Goal: Information Seeking & Learning: Learn about a topic

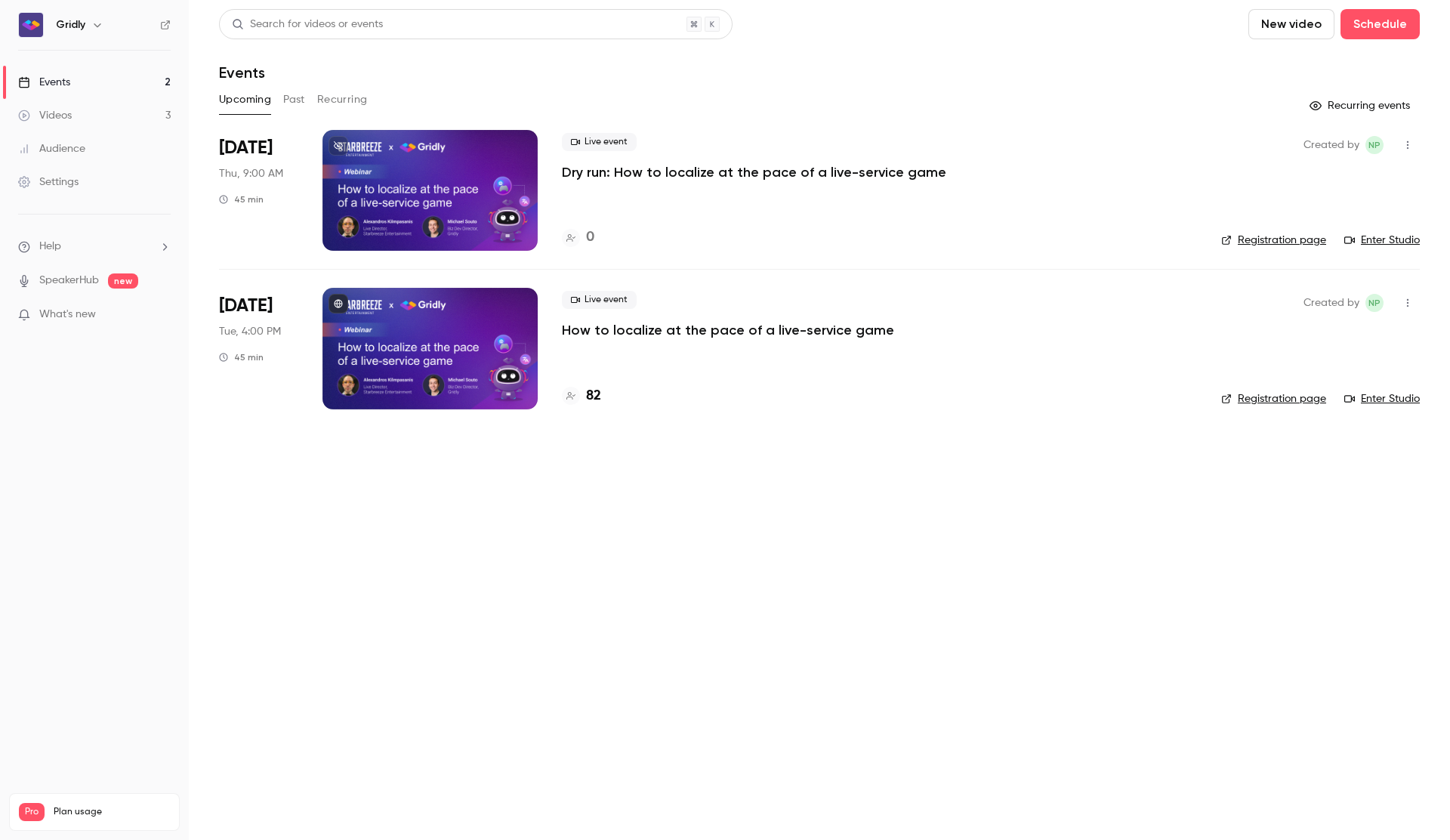
click at [642, 336] on p "How to localize at the pace of a live-service game" at bounding box center [728, 330] width 332 height 18
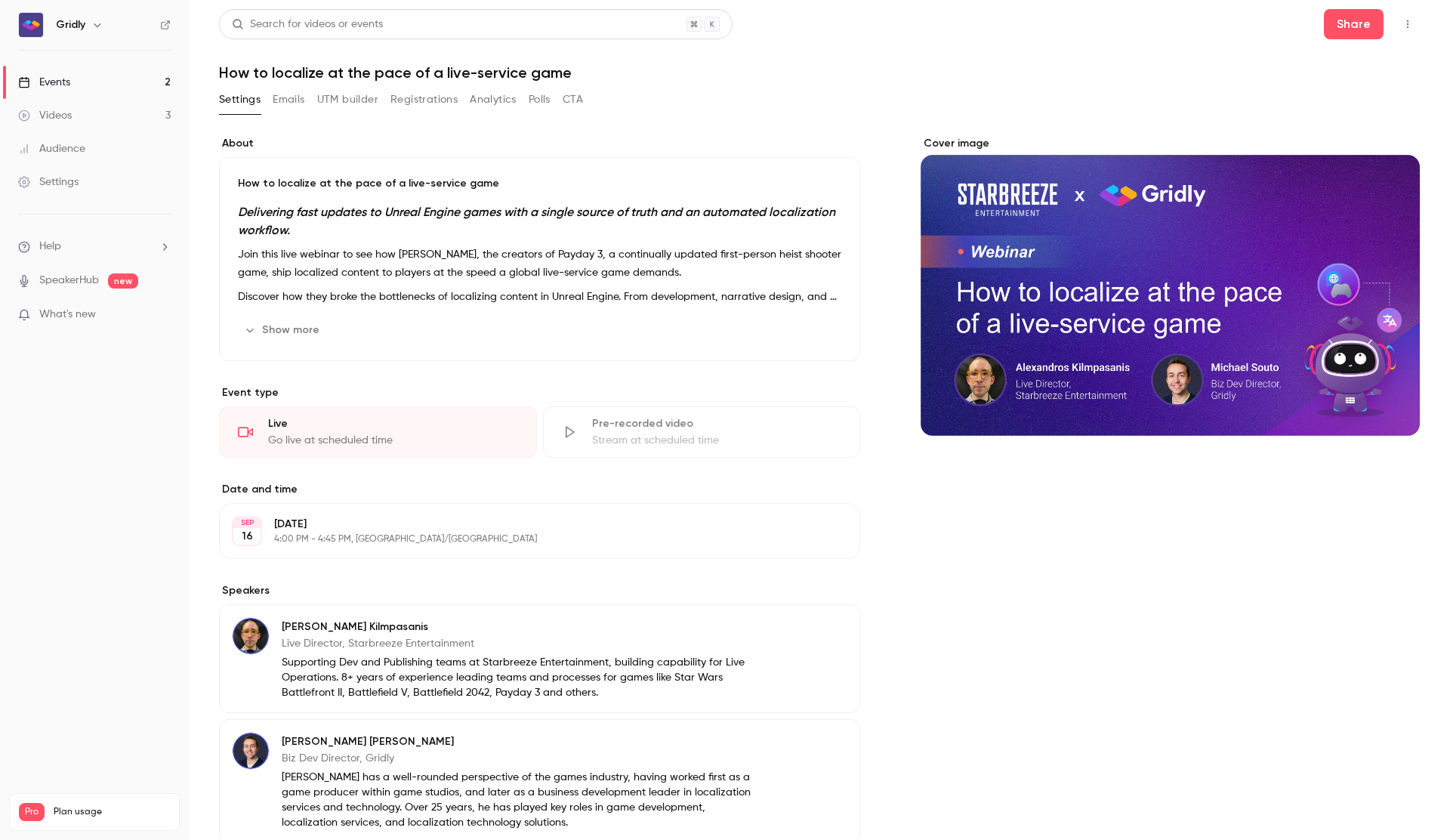
click at [493, 103] on button "Analytics" at bounding box center [493, 99] width 46 height 24
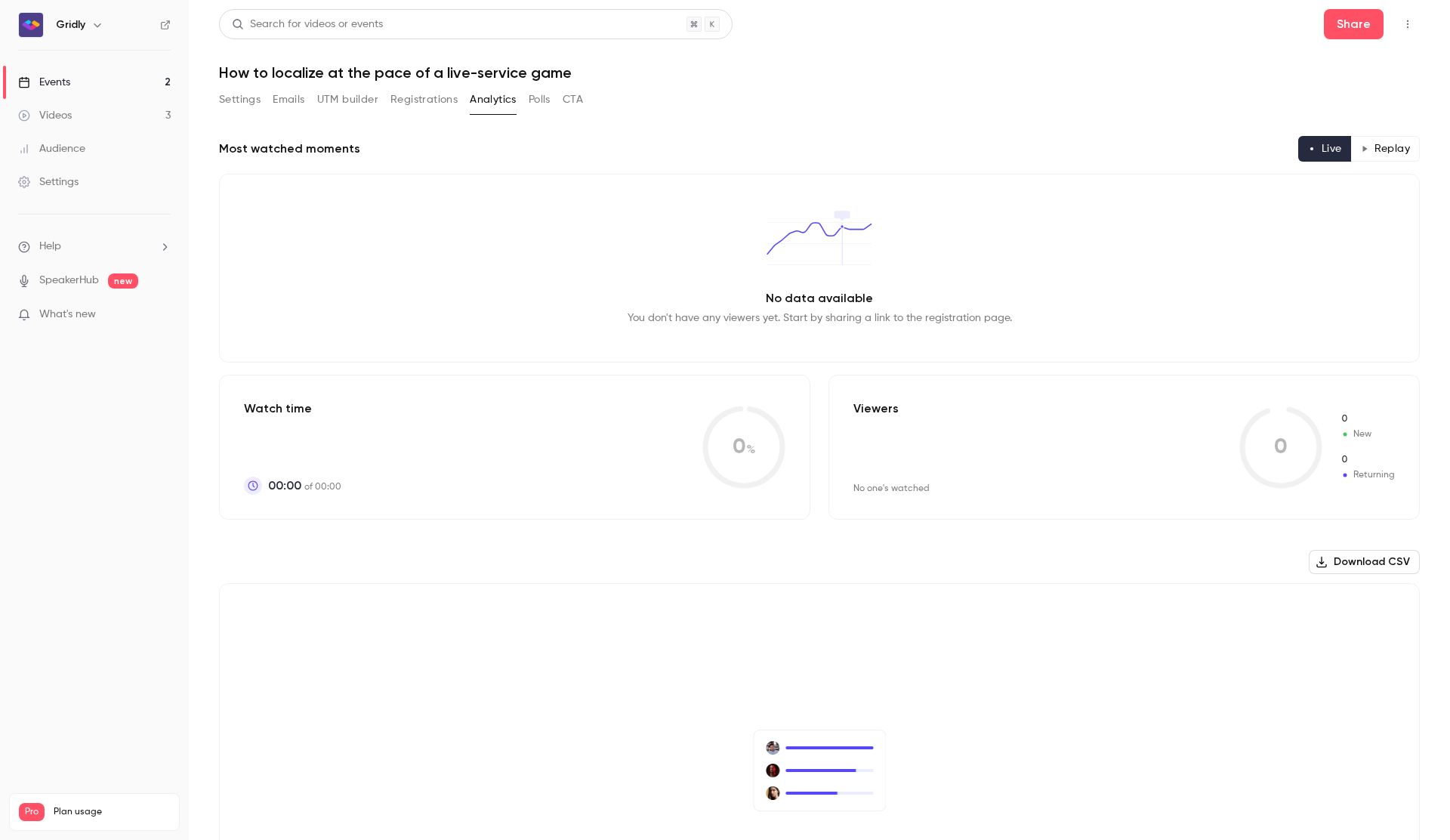
click at [540, 102] on button "Polls" at bounding box center [540, 99] width 22 height 24
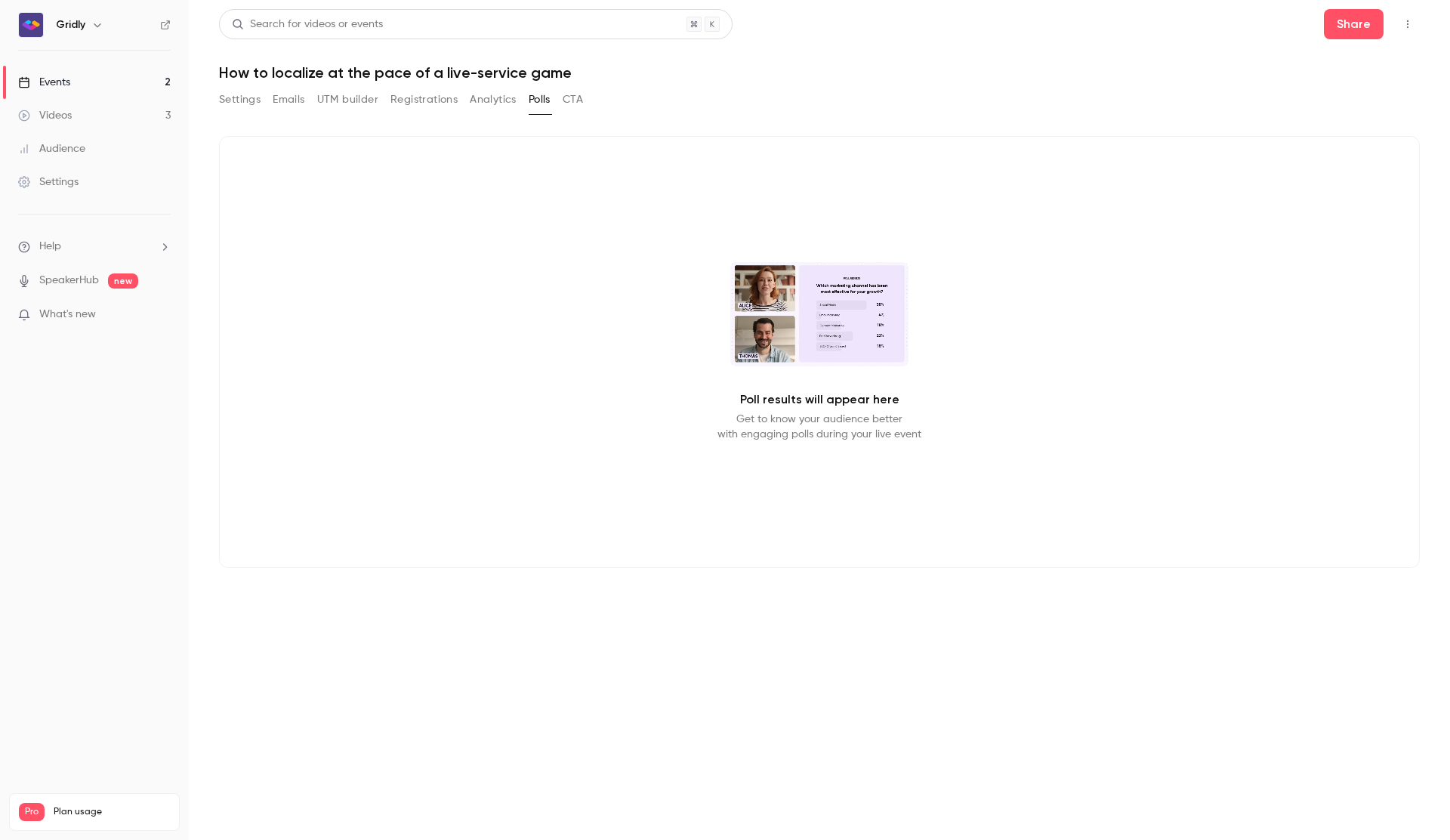
click at [485, 105] on button "Analytics" at bounding box center [493, 99] width 46 height 24
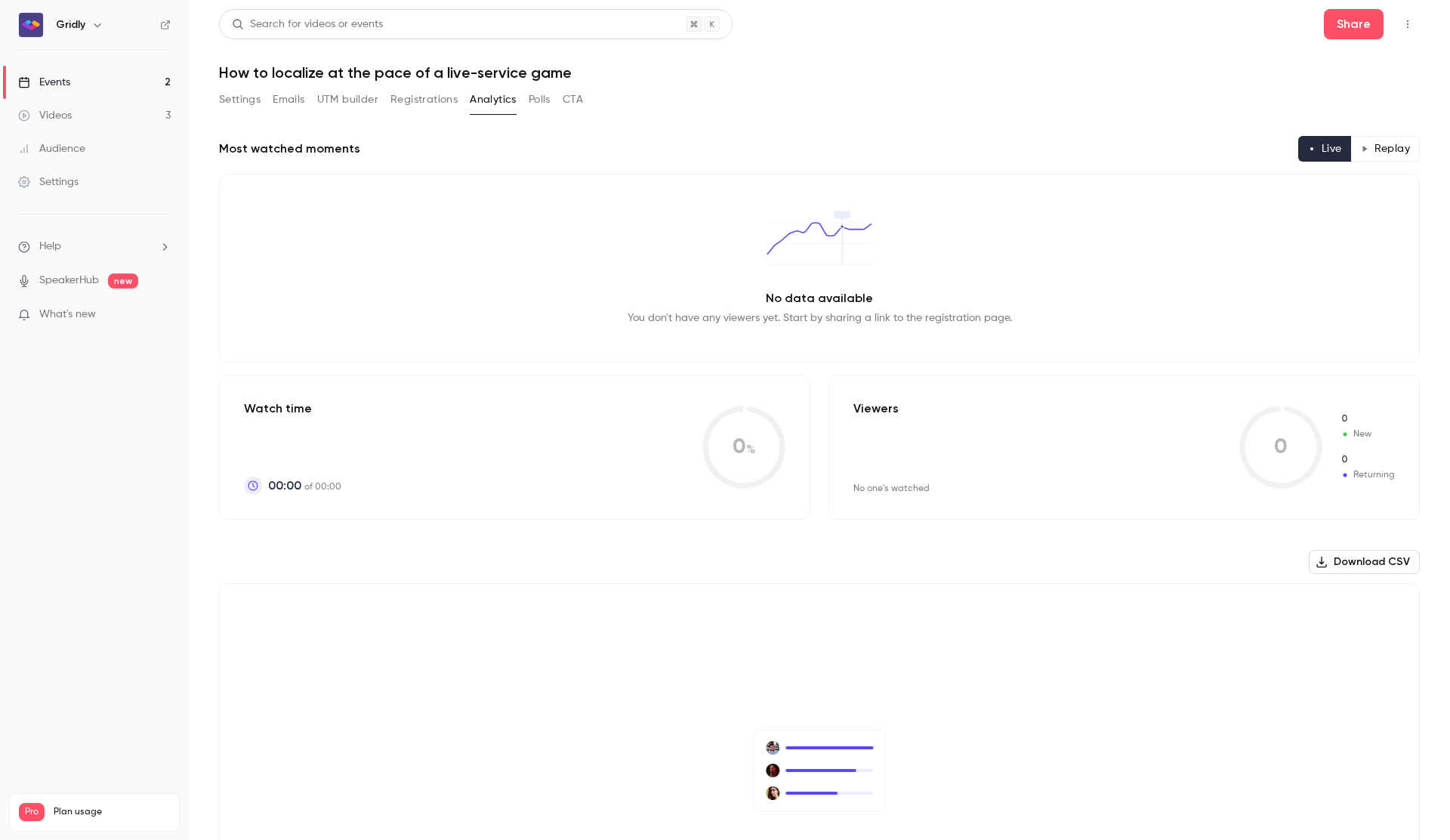
click at [413, 105] on button "Registrations" at bounding box center [423, 99] width 67 height 24
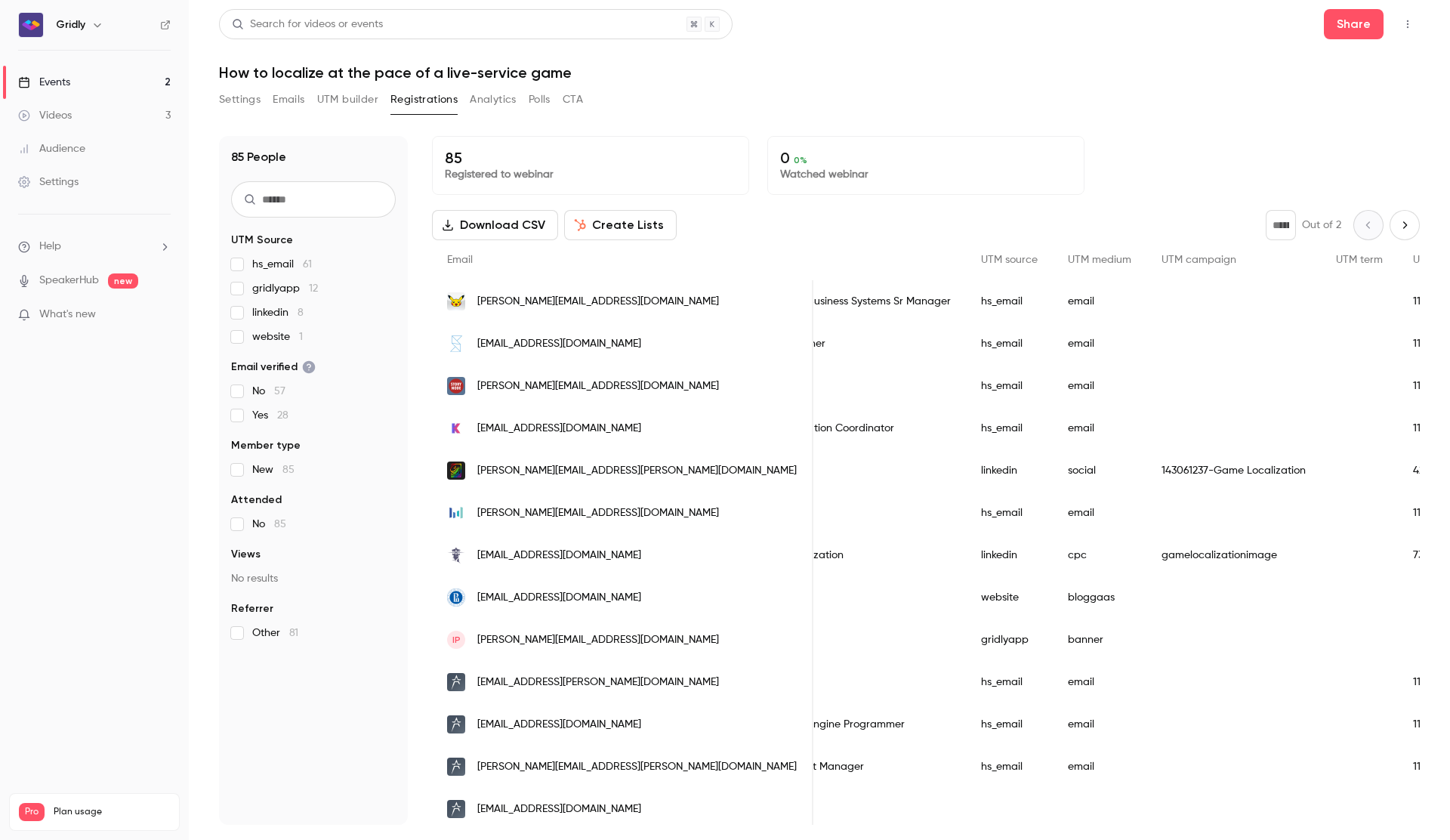
scroll to position [0, 875]
